Goal: Transaction & Acquisition: Purchase product/service

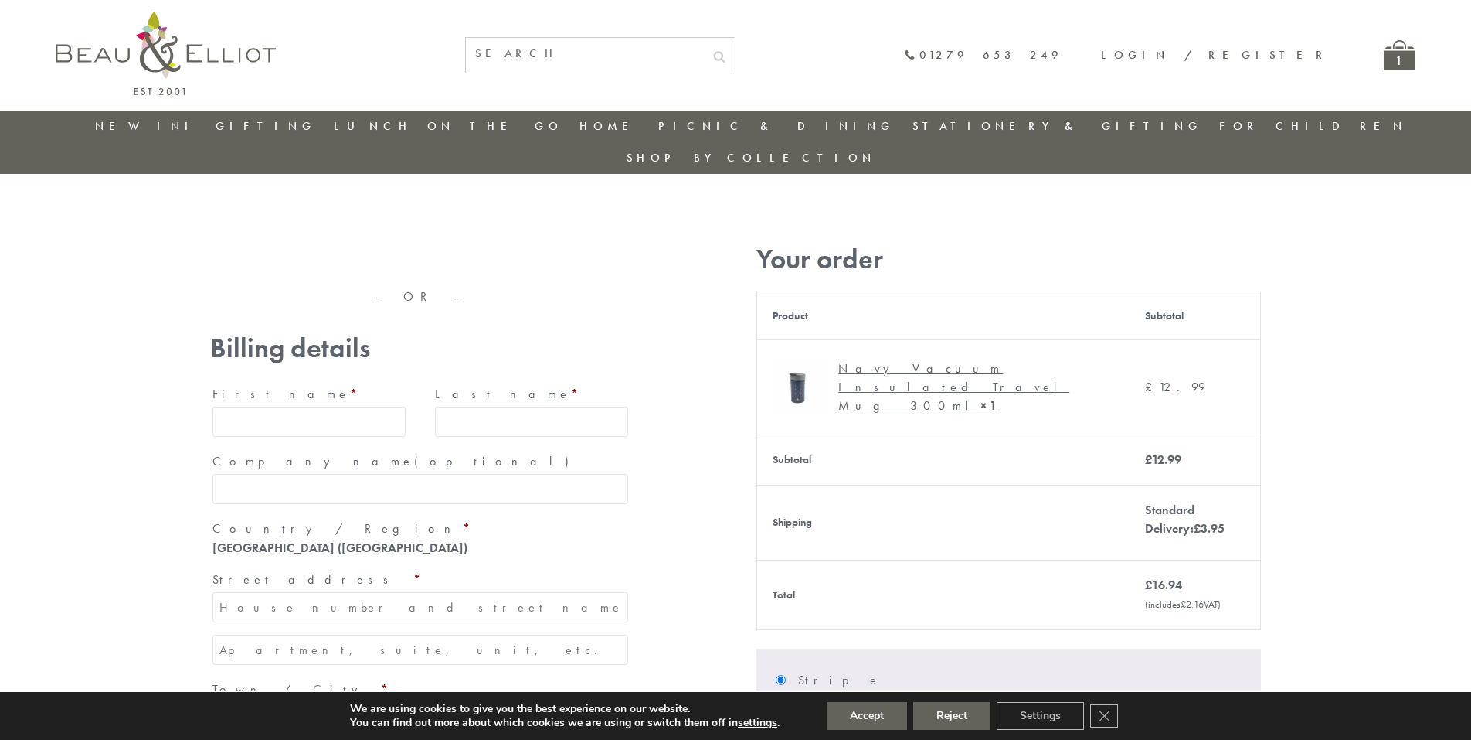
type input "[EMAIL_ADDRESS][DOMAIN_NAME]"
type input "[PERSON_NAME]"
type input "23, [GEOGRAPHIC_DATA], [GEOGRAPHIC_DATA]"
type input "[GEOGRAPHIC_DATA]"
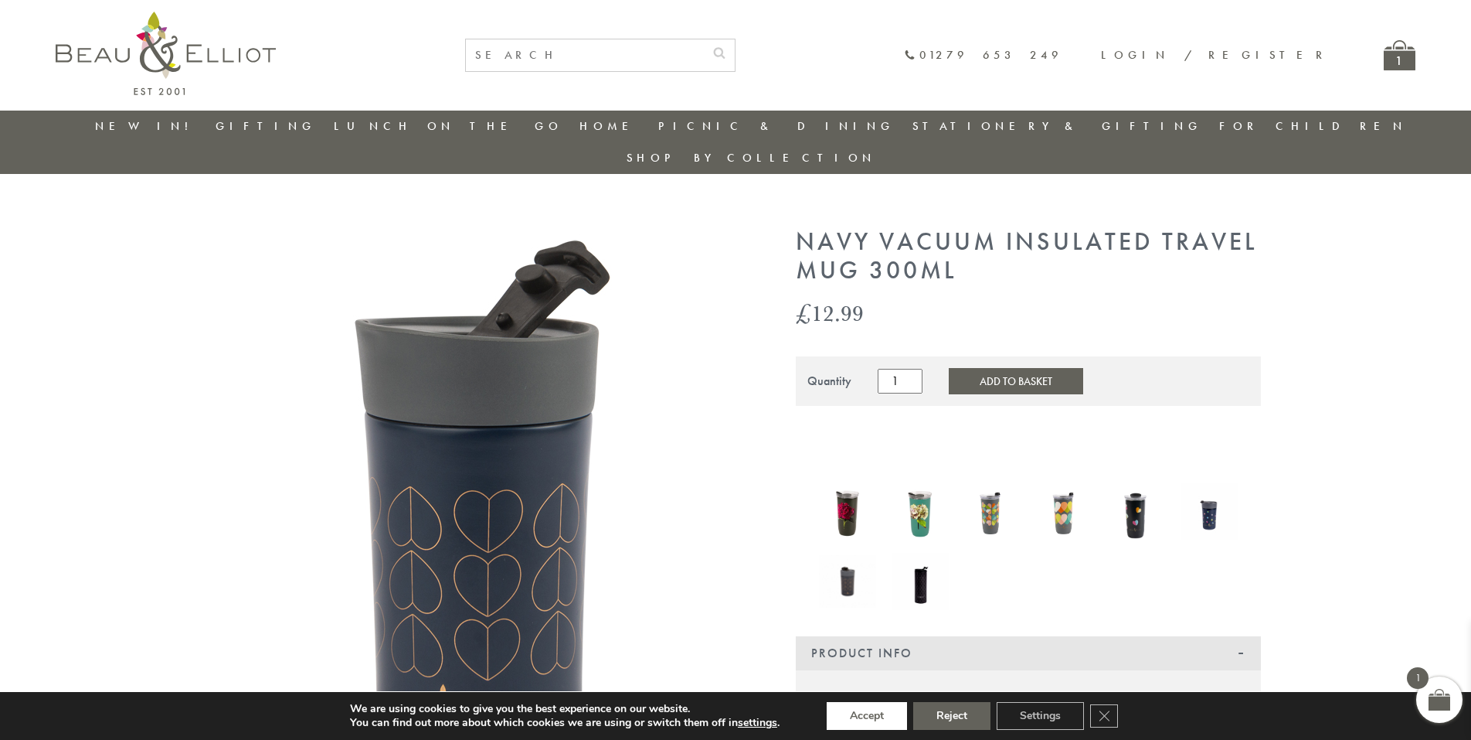
click at [868, 716] on button "Accept" at bounding box center [867, 716] width 80 height 28
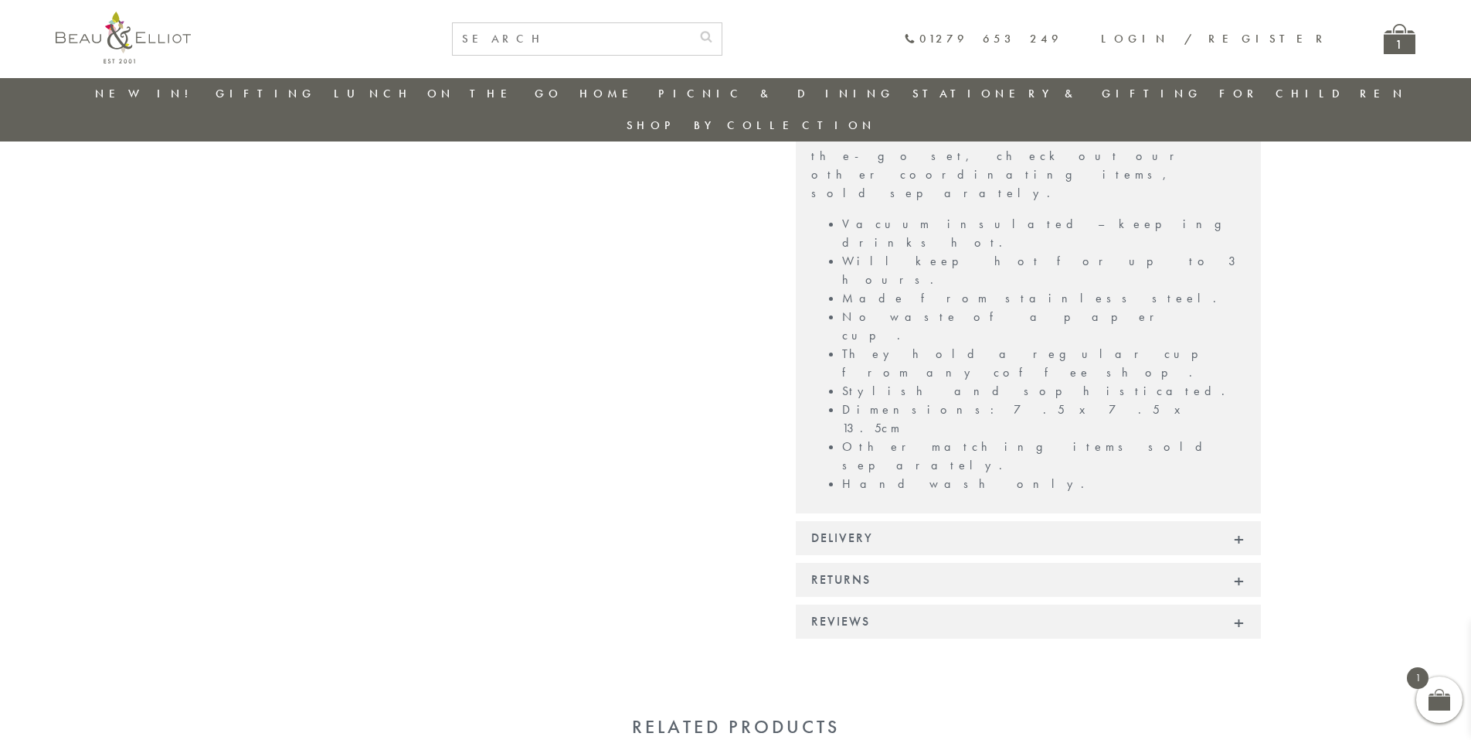
scroll to position [1070, 0]
